Goal: Transaction & Acquisition: Download file/media

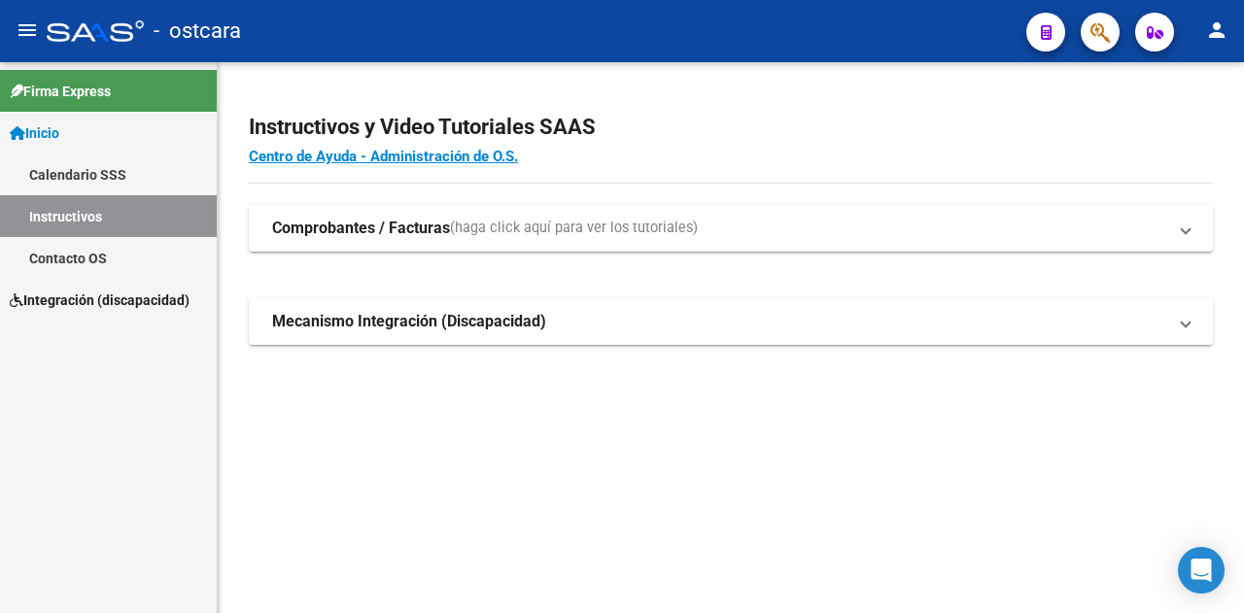
click at [58, 291] on span "Integración (discapacidad)" at bounding box center [100, 300] width 180 height 21
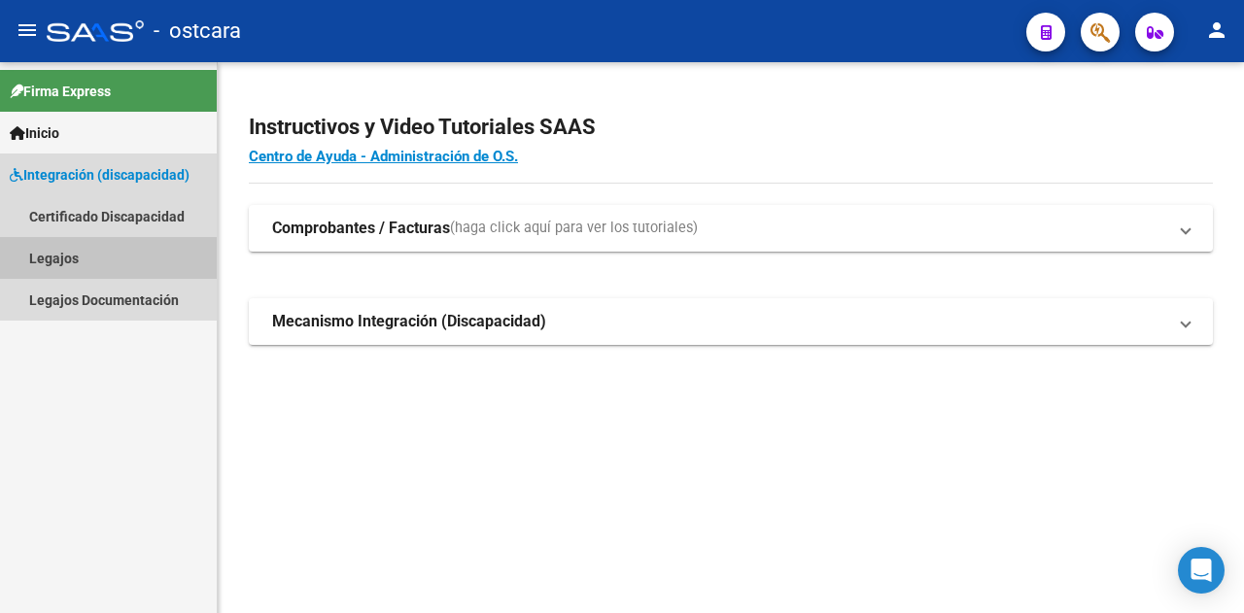
click at [57, 245] on link "Legajos" at bounding box center [108, 258] width 217 height 42
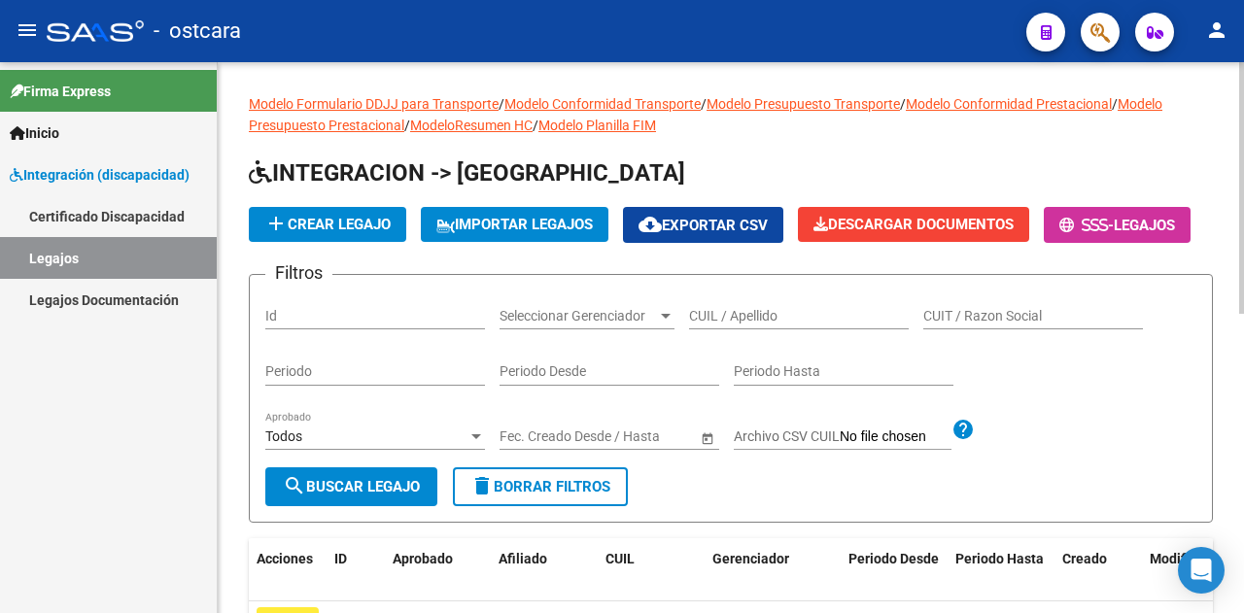
click at [298, 330] on div "Id" at bounding box center [375, 310] width 220 height 39
click at [300, 325] on input "Id" at bounding box center [375, 316] width 220 height 17
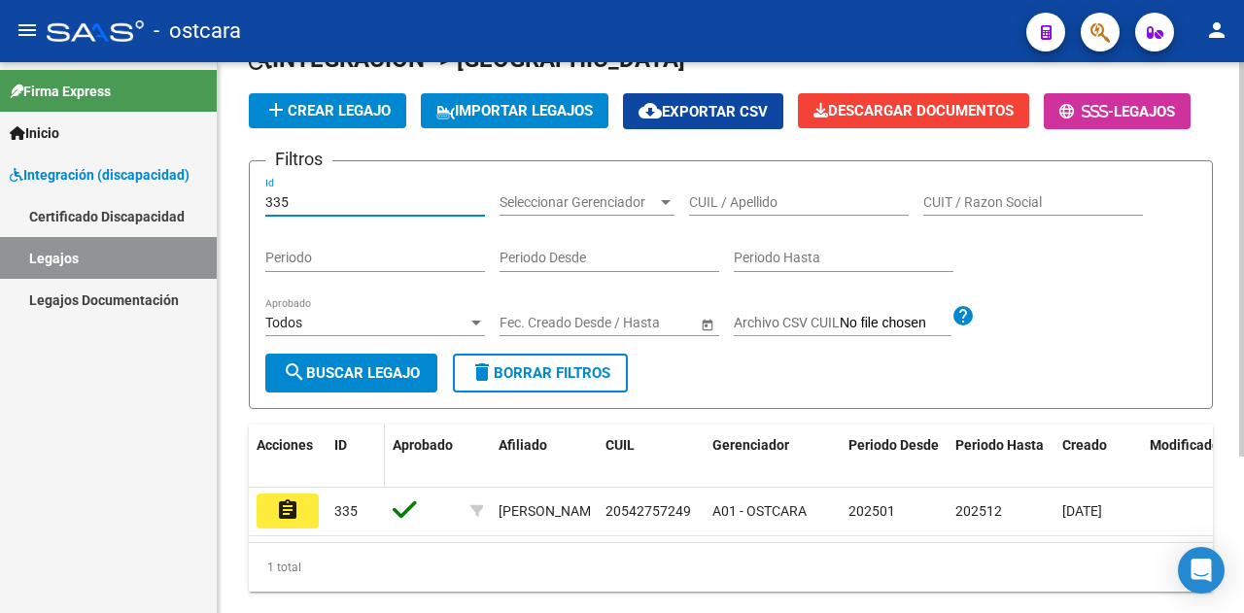
scroll to position [194, 0]
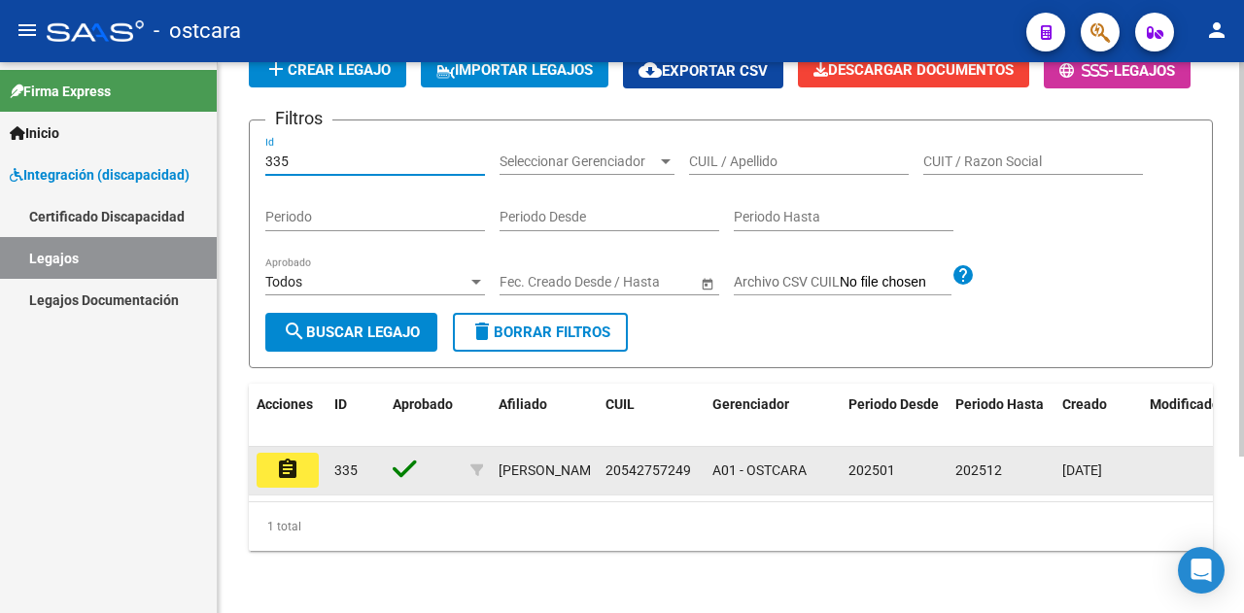
type input "335"
click at [284, 481] on mat-icon "assignment" at bounding box center [287, 469] width 23 height 23
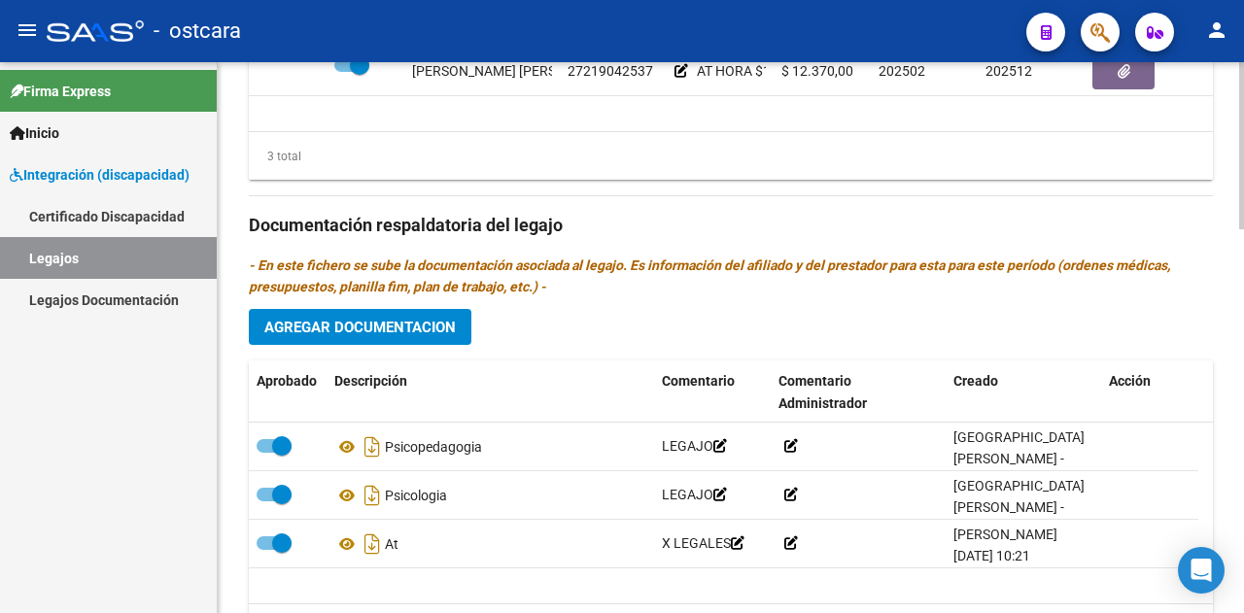
scroll to position [1264, 0]
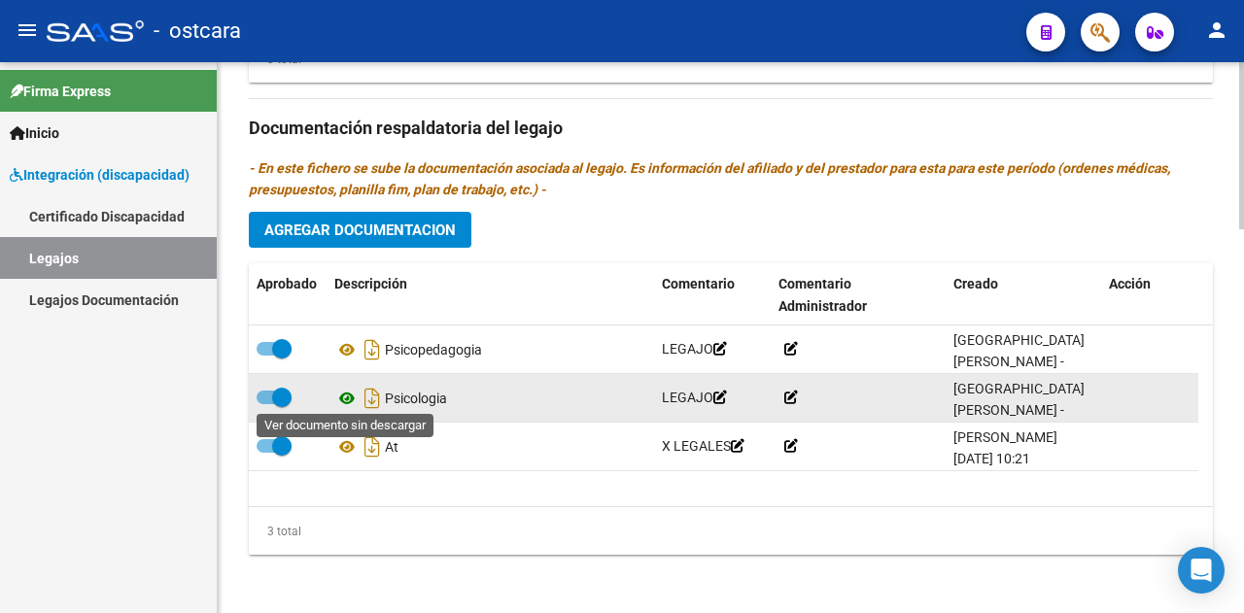
click at [345, 401] on icon at bounding box center [346, 398] width 25 height 23
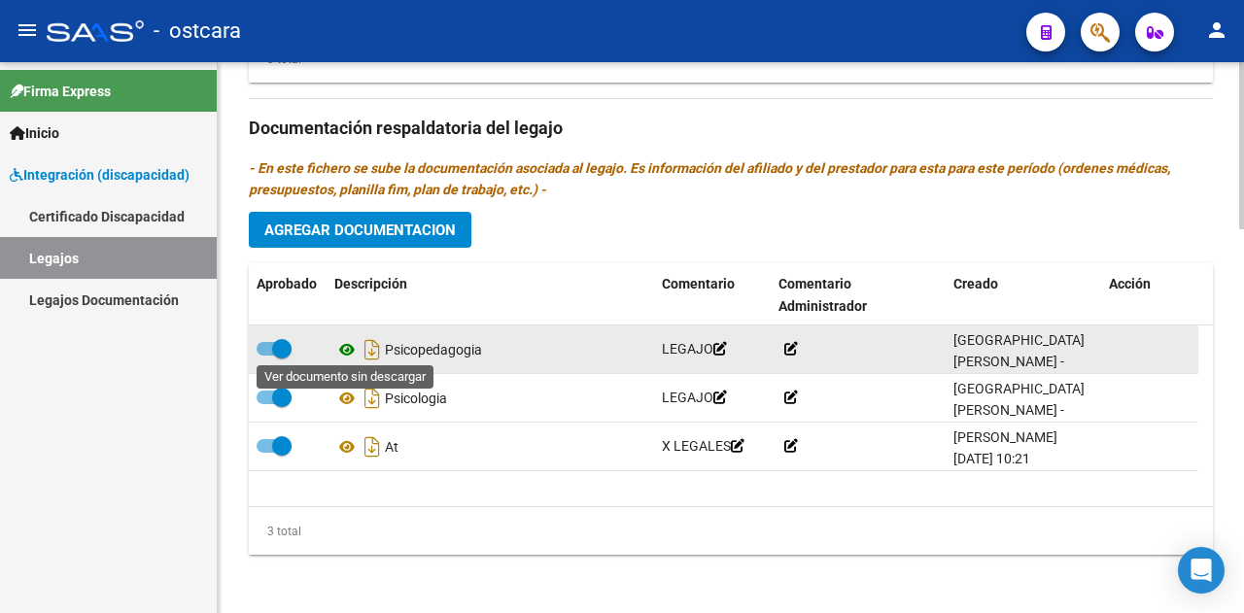
click at [346, 347] on icon at bounding box center [346, 349] width 25 height 23
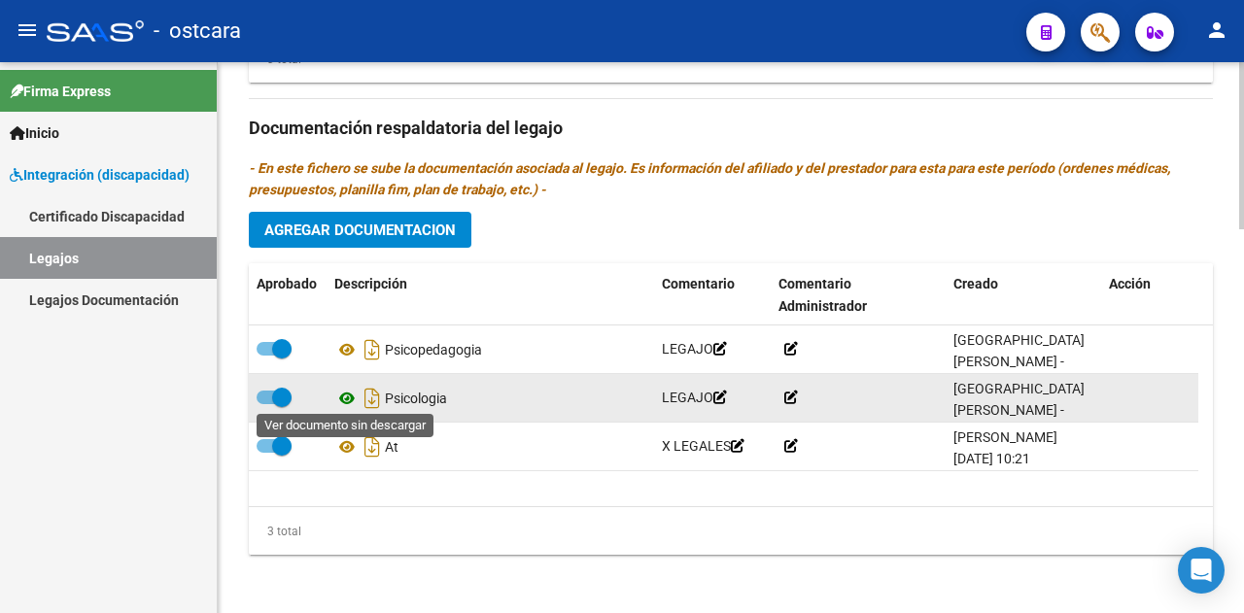
click at [348, 398] on icon at bounding box center [346, 398] width 25 height 23
